Goal: Find specific page/section: Find specific page/section

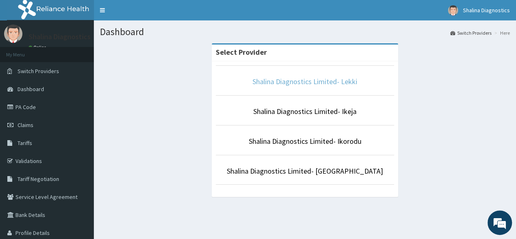
click at [331, 82] on link "Shalina Diagnostics Limited- Lekki" at bounding box center [305, 81] width 105 height 9
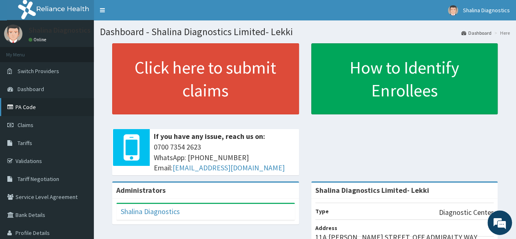
click at [32, 109] on link "PA Code" at bounding box center [47, 107] width 94 height 18
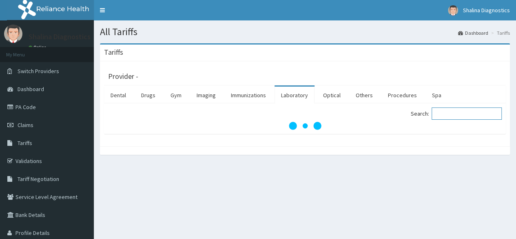
click at [473, 115] on input "Search:" at bounding box center [467, 113] width 70 height 12
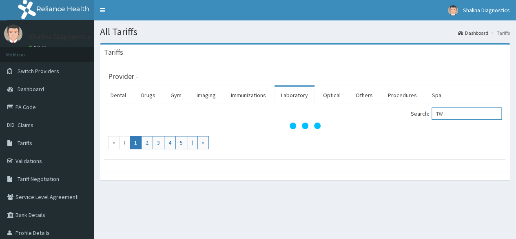
type input "T"
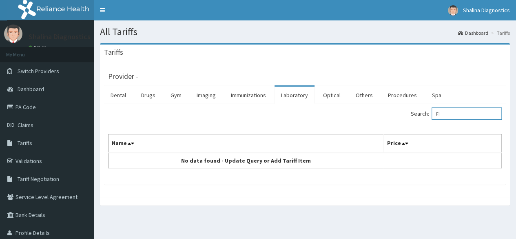
type input "F"
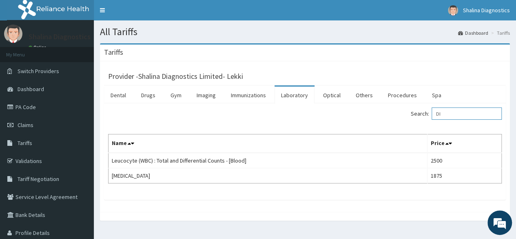
type input "D"
type input "CRP"
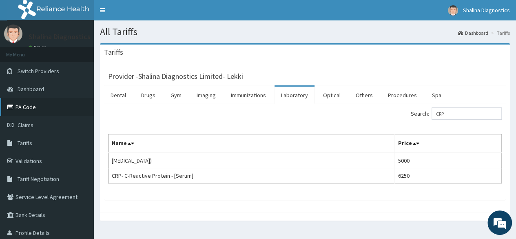
click at [29, 106] on link "PA Code" at bounding box center [47, 107] width 94 height 18
